Goal: Task Accomplishment & Management: Manage account settings

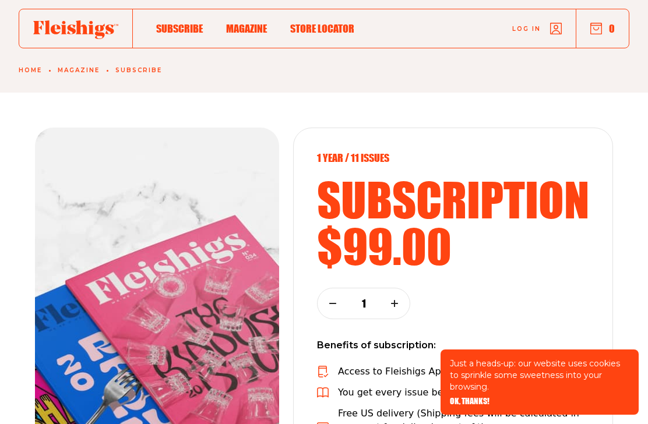
scroll to position [38, 0]
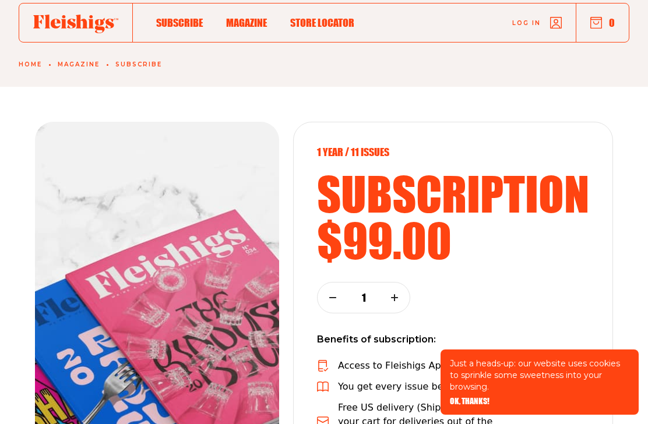
click at [559, 26] on use "button" at bounding box center [555, 22] width 11 height 11
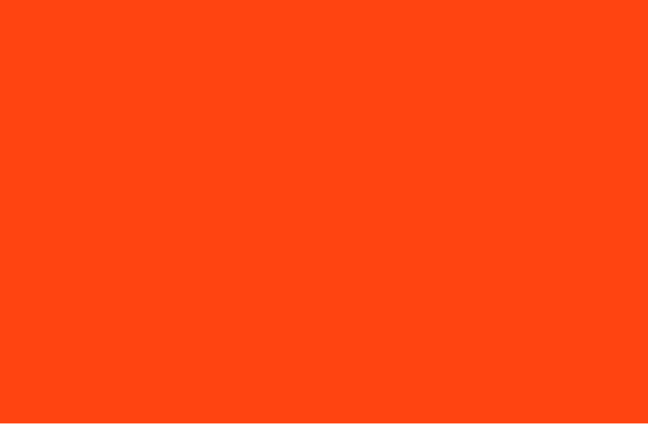
scroll to position [1, 0]
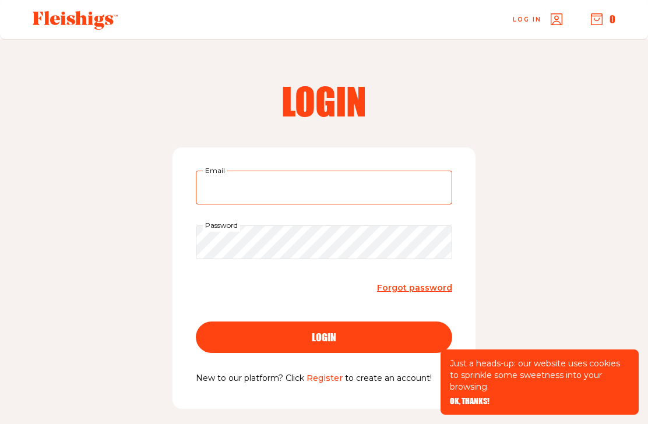
click at [269, 186] on input "Email" at bounding box center [324, 188] width 256 height 34
type input "brlondon@earthlink.net"
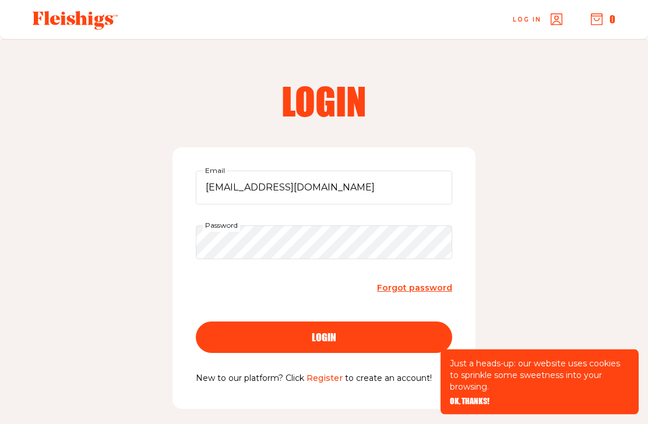
click at [324, 336] on button "login" at bounding box center [324, 337] width 256 height 31
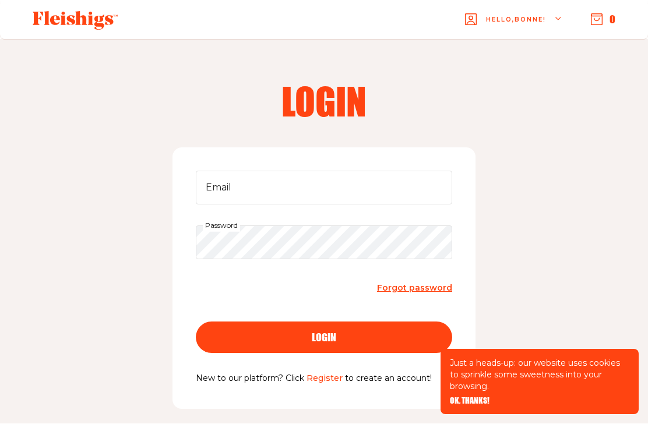
scroll to position [1, 0]
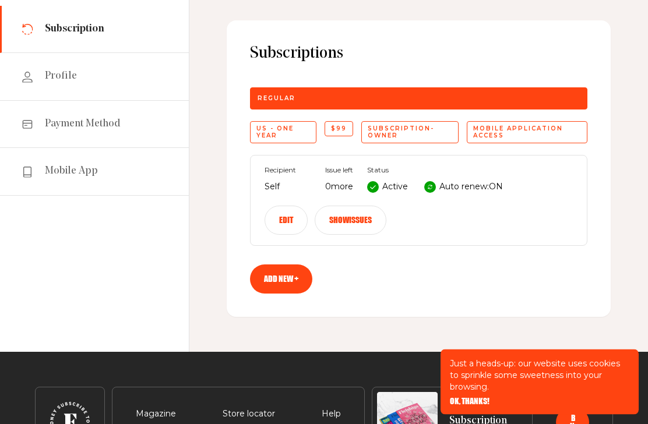
scroll to position [108, 0]
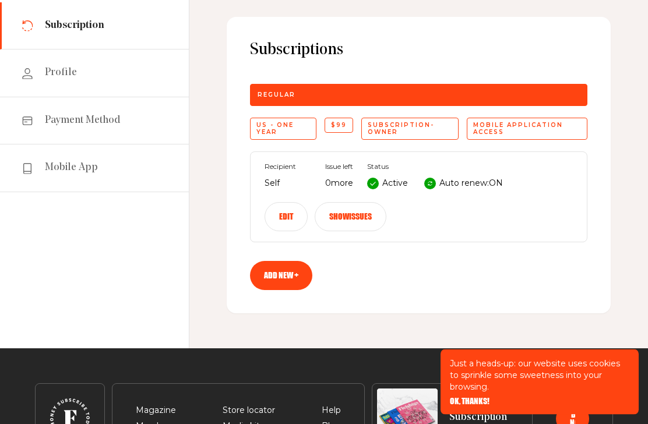
click at [503, 135] on div "Mobile application access" at bounding box center [527, 129] width 121 height 22
click at [490, 133] on div "Mobile application access" at bounding box center [527, 129] width 121 height 22
click at [544, 130] on div "Mobile application access" at bounding box center [527, 129] width 121 height 22
click at [449, 185] on p "Auto renew: ON" at bounding box center [470, 184] width 63 height 14
click at [287, 217] on button "Edit" at bounding box center [285, 217] width 43 height 29
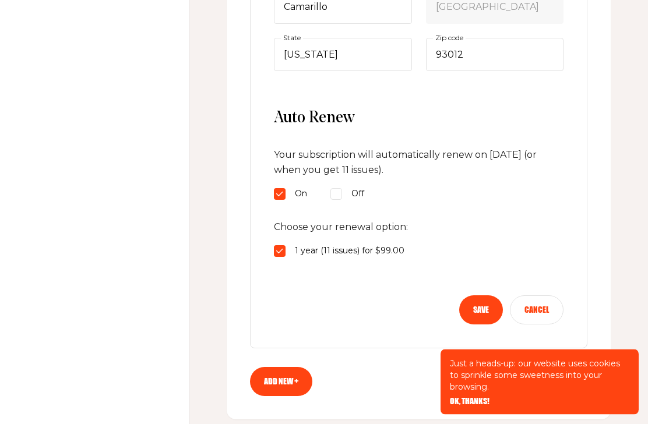
scroll to position [520, 0]
click at [341, 192] on input "Off" at bounding box center [336, 194] width 12 height 12
radio input "true"
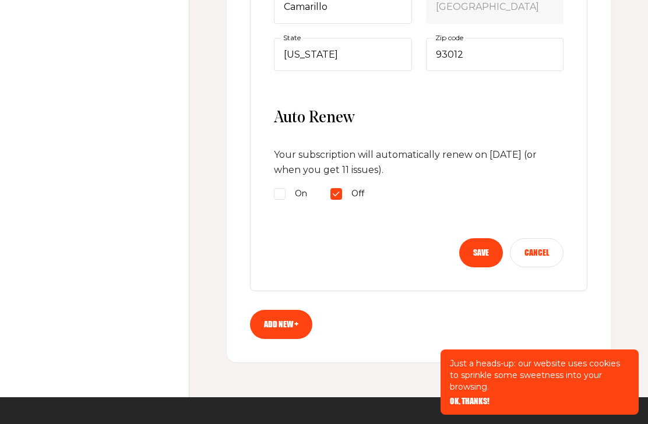
click at [299, 195] on span "On" at bounding box center [301, 194] width 12 height 14
click at [285, 195] on input "On" at bounding box center [280, 194] width 12 height 12
radio input "true"
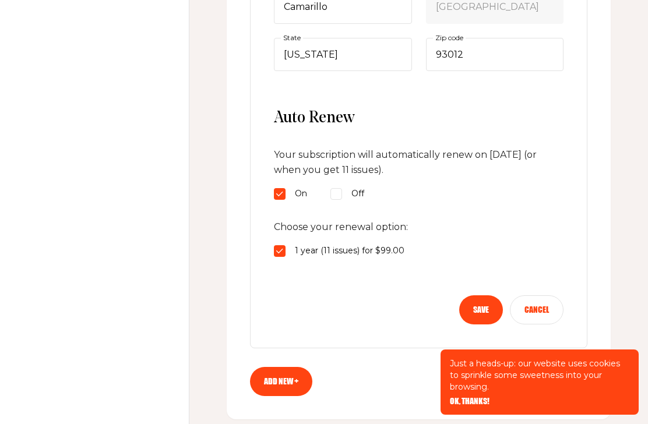
click at [281, 249] on input "1 year (11 issues) for $99.00" at bounding box center [280, 251] width 12 height 12
click at [340, 196] on input "Off" at bounding box center [336, 194] width 12 height 12
radio input "true"
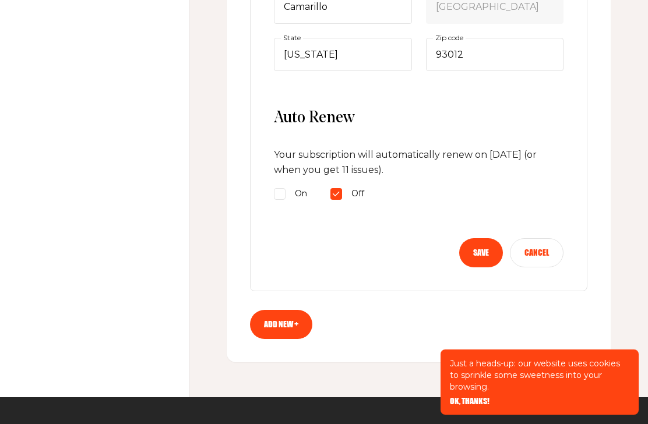
click at [480, 246] on button "Save" at bounding box center [481, 252] width 44 height 29
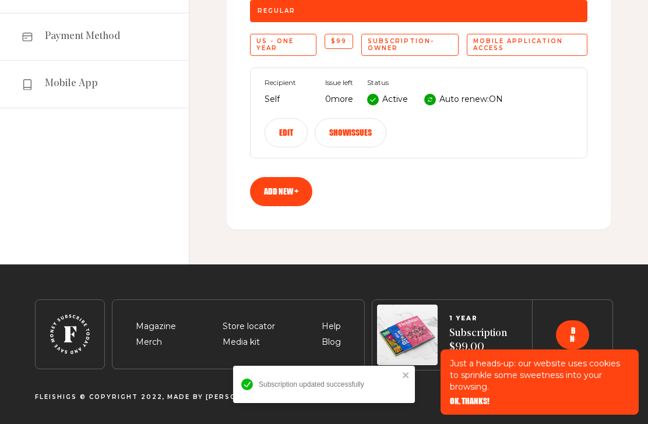
scroll to position [154, 0]
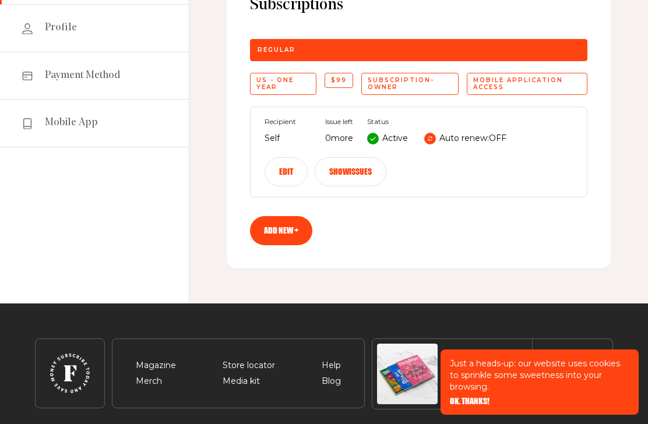
click at [94, 82] on link "Payment Method" at bounding box center [94, 75] width 189 height 47
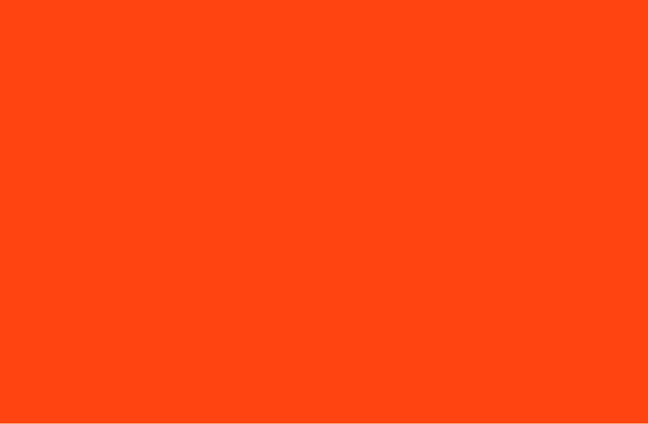
scroll to position [1, 0]
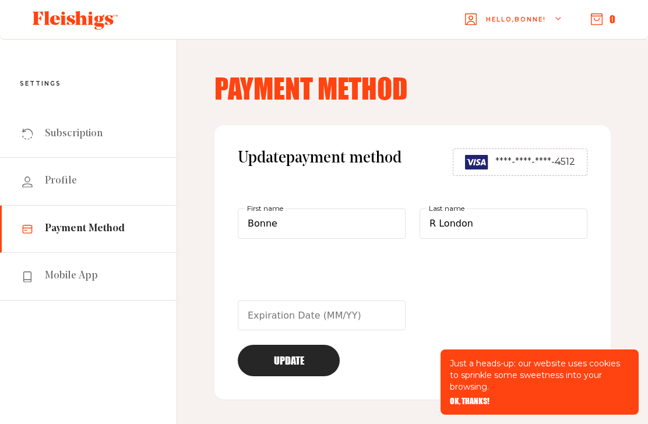
click at [75, 278] on span "Mobile App" at bounding box center [71, 276] width 53 height 14
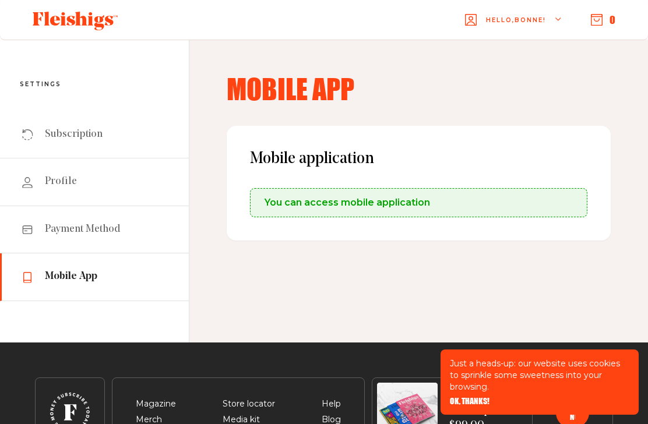
click at [314, 199] on span "You can access mobile application" at bounding box center [346, 203] width 165 height 14
click at [397, 203] on span "You can access mobile application" at bounding box center [346, 203] width 165 height 14
click at [594, 23] on icon "button" at bounding box center [597, 20] width 12 height 12
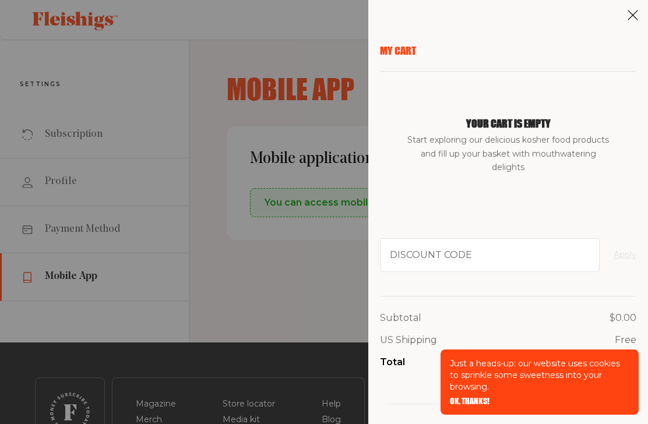
click at [270, 325] on div "My Cart Your cart is empty Start exploring our delicious kosher food products a…" at bounding box center [324, 212] width 648 height 424
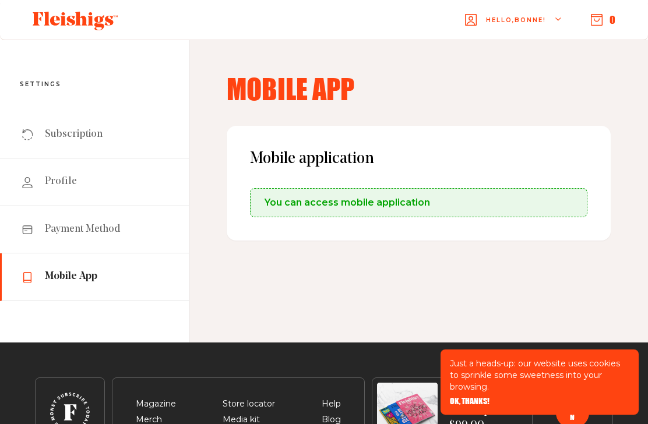
click at [553, 24] on div "Hello, Bonne !" at bounding box center [513, 20] width 97 height 46
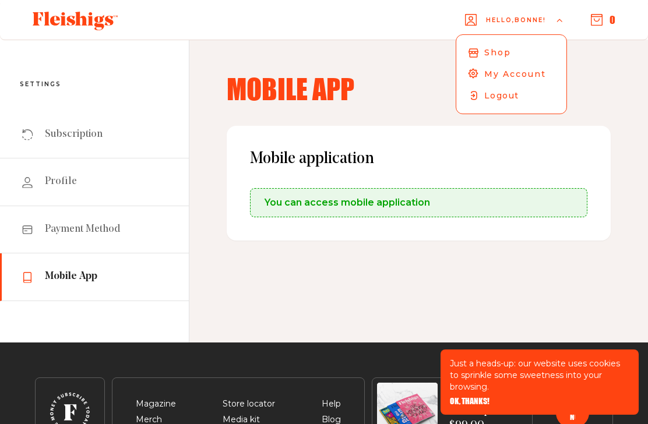
click at [484, 50] on span "Shop" at bounding box center [497, 52] width 27 height 12
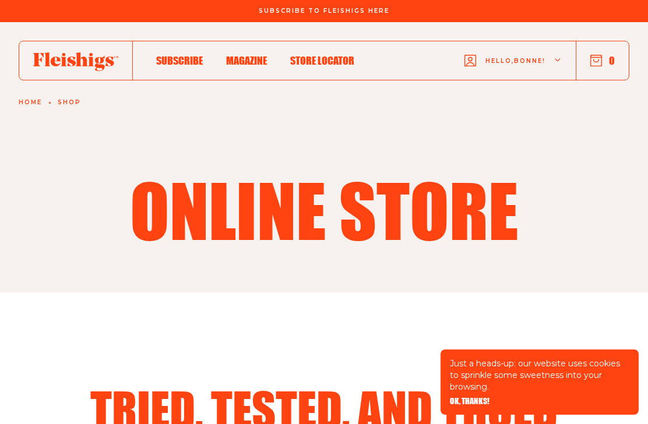
click at [553, 55] on div "Hello, Bonne !" at bounding box center [512, 61] width 97 height 46
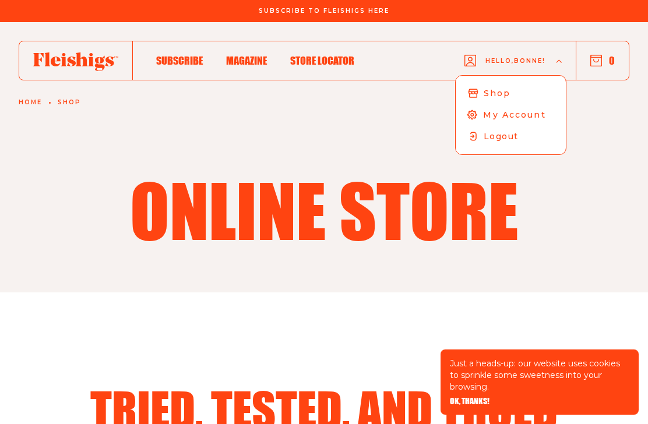
click at [515, 115] on span "My Account" at bounding box center [514, 114] width 62 height 12
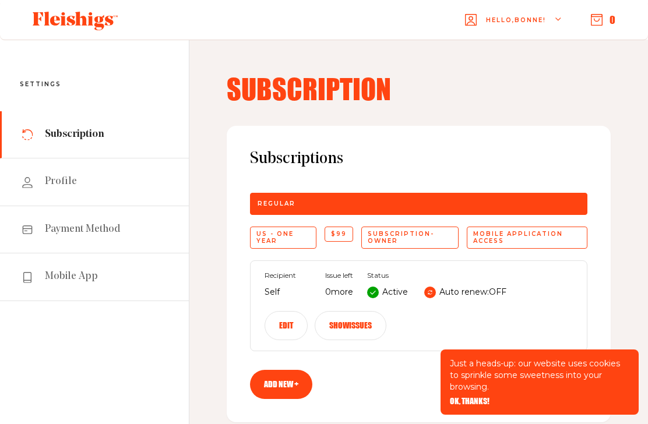
click at [67, 280] on span "Mobile App" at bounding box center [71, 277] width 53 height 14
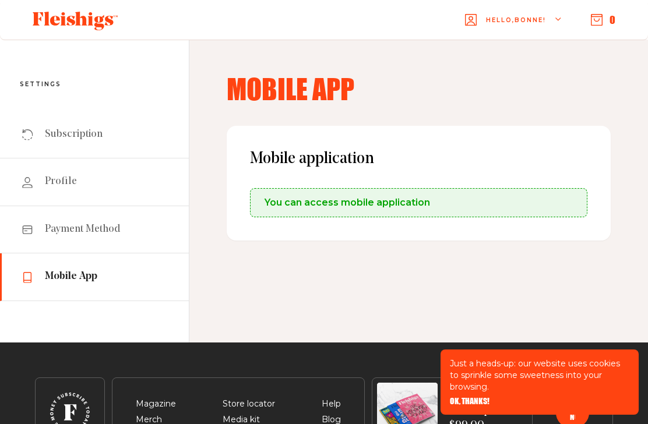
click at [329, 208] on span "You can access mobile application" at bounding box center [346, 203] width 165 height 14
click at [353, 160] on span "Mobile application" at bounding box center [418, 159] width 337 height 20
click at [382, 200] on span "You can access mobile application" at bounding box center [346, 203] width 165 height 14
click at [415, 196] on span "You can access mobile application" at bounding box center [346, 203] width 165 height 14
click at [394, 207] on span "You can access mobile application" at bounding box center [346, 203] width 165 height 14
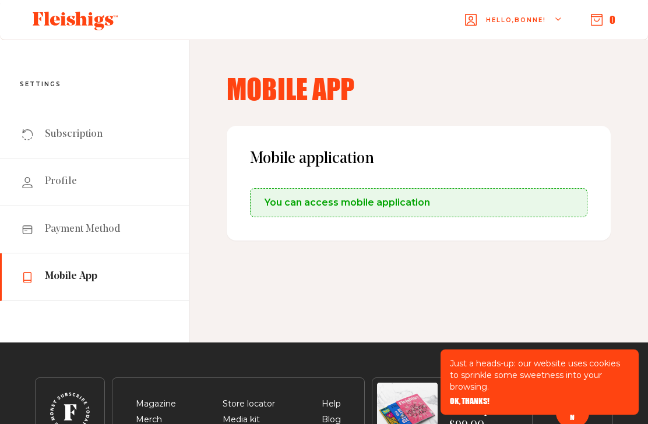
click at [102, 126] on link "Subscription" at bounding box center [94, 134] width 189 height 47
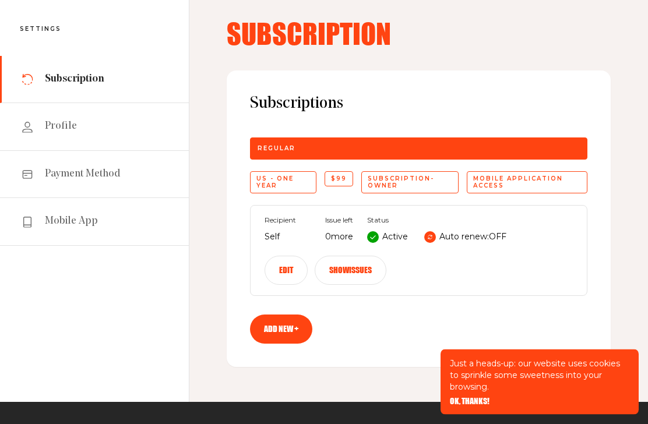
scroll to position [56, 0]
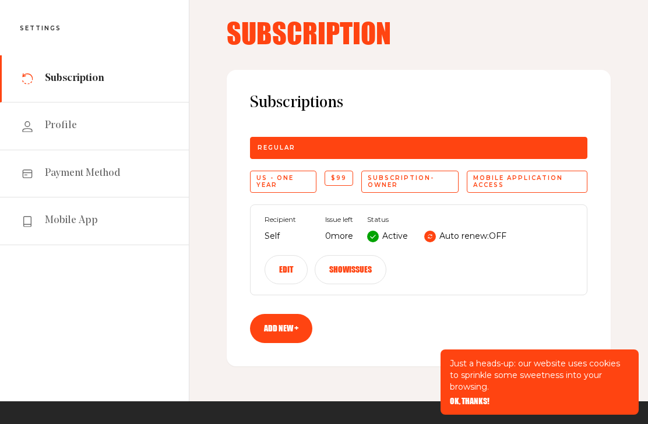
click at [499, 184] on div "Mobile application access" at bounding box center [527, 182] width 121 height 22
click at [518, 186] on div "Mobile application access" at bounding box center [527, 182] width 121 height 22
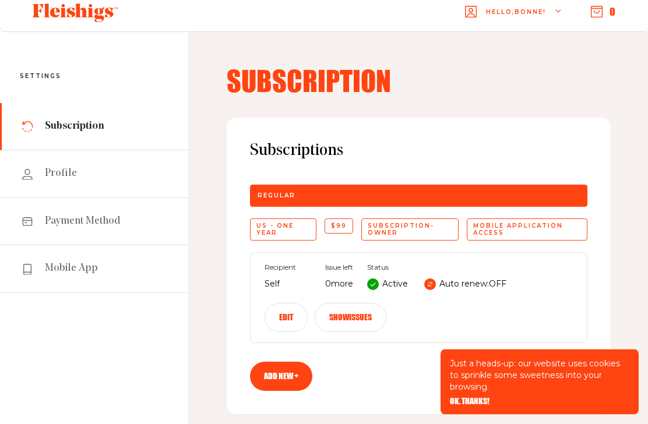
scroll to position [0, 0]
